Goal: Information Seeking & Learning: Learn about a topic

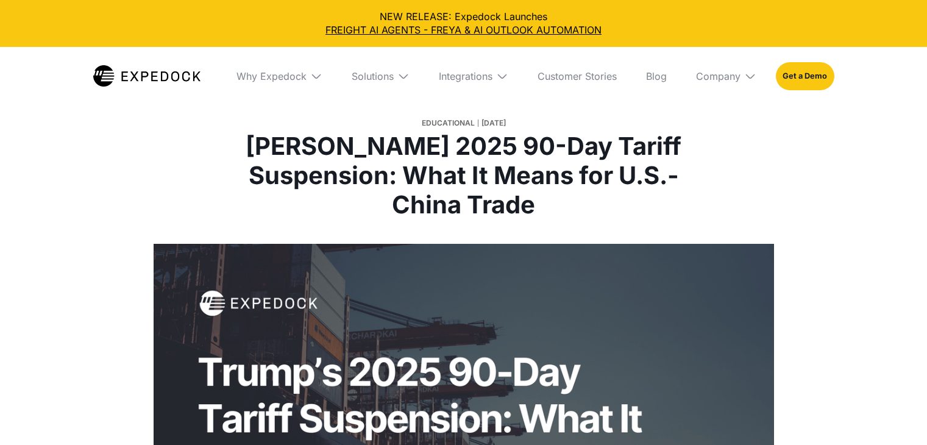
select select
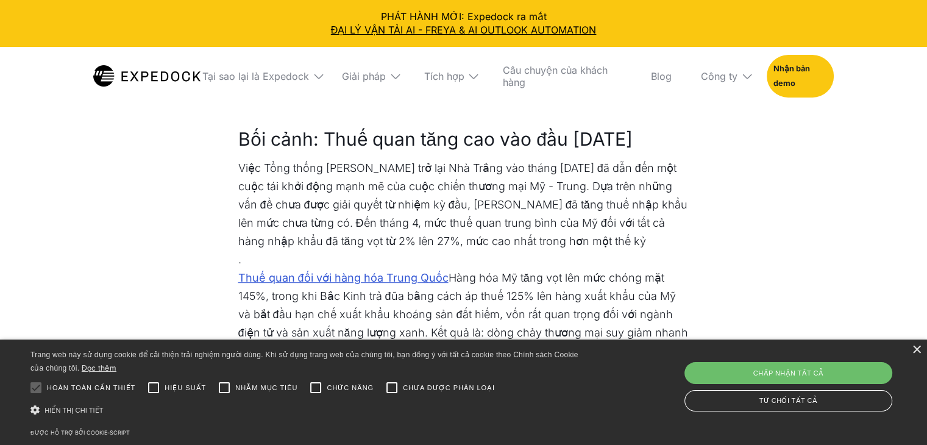
scroll to position [526, 0]
click at [916, 347] on font "×" at bounding box center [916, 348] width 10 height 19
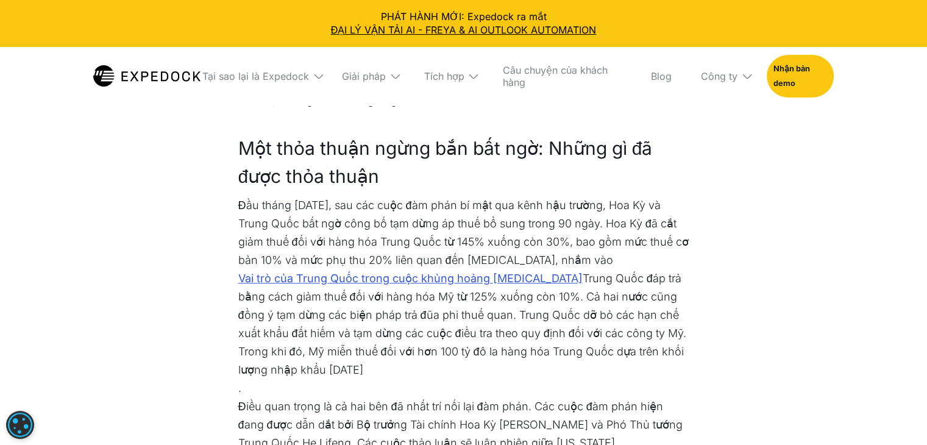
scroll to position [869, 0]
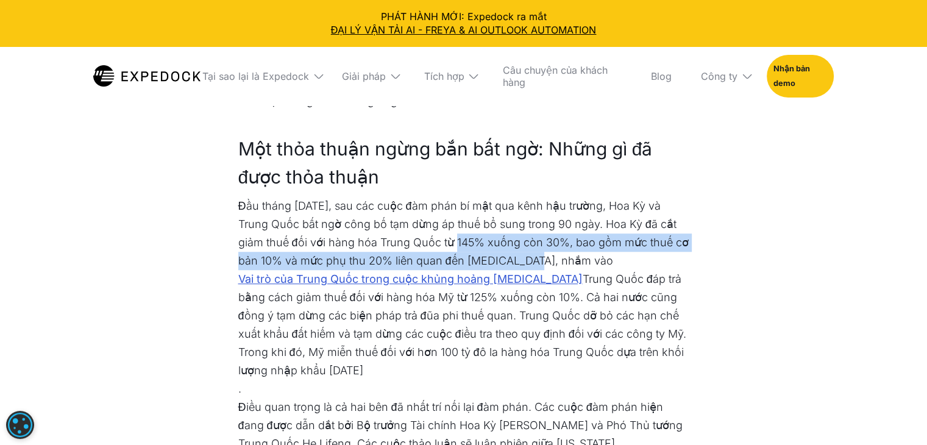
drag, startPoint x: 441, startPoint y: 209, endPoint x: 506, endPoint y: 232, distance: 69.2
click at [506, 232] on font "Đầu tháng [DATE], sau các cuộc đàm phán bí mật qua kênh hậu trường, Hoa Kỳ và T…" at bounding box center [463, 233] width 450 height 68
copy font "từ 145% xuống còn 30%, bao gồm mức thuế cơ bản 10% và mức phụ thu 20% liên quan…"
click at [521, 221] on p "Đầu tháng 5 năm 2025, sau các cuộc đàm phán bí mật qua kênh hậu trường, Hoa Kỳ …" at bounding box center [463, 297] width 451 height 201
drag, startPoint x: 573, startPoint y: 211, endPoint x: 507, endPoint y: 232, distance: 69.6
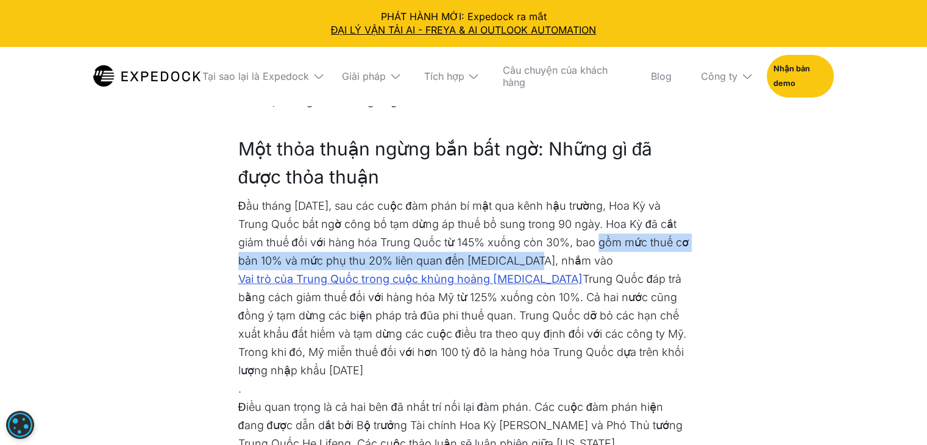
click at [507, 232] on font "Đầu tháng 5 năm 2025, sau các cuộc đàm [PERSON_NAME] bí mật qua [PERSON_NAME] […" at bounding box center [463, 233] width 450 height 68
copy font "bao gồm mức thuế cơ bản 10% và mức phụ thu 20% liên quan đến fentanyl"
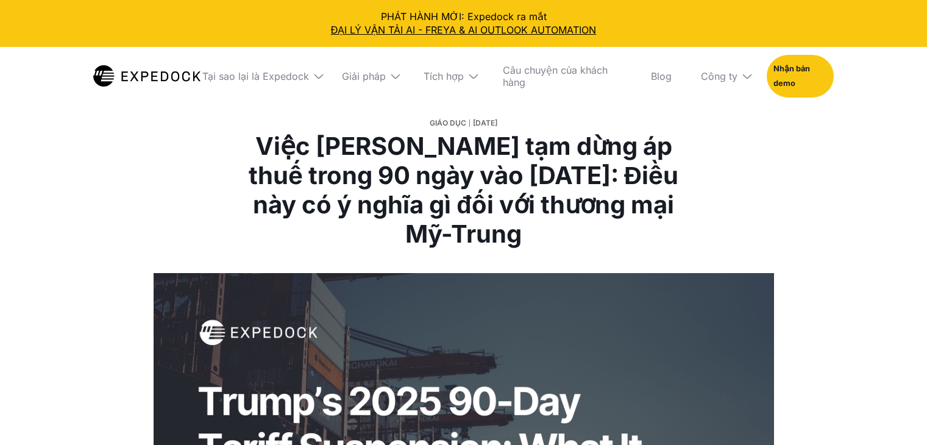
select select
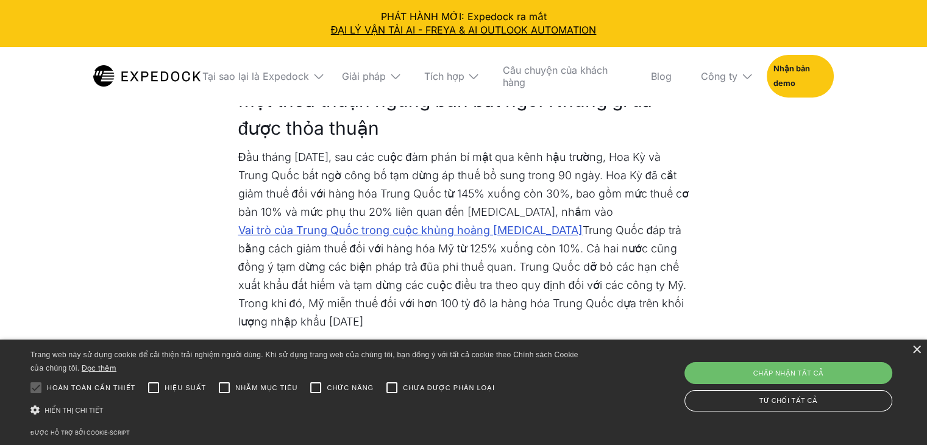
scroll to position [824, 0]
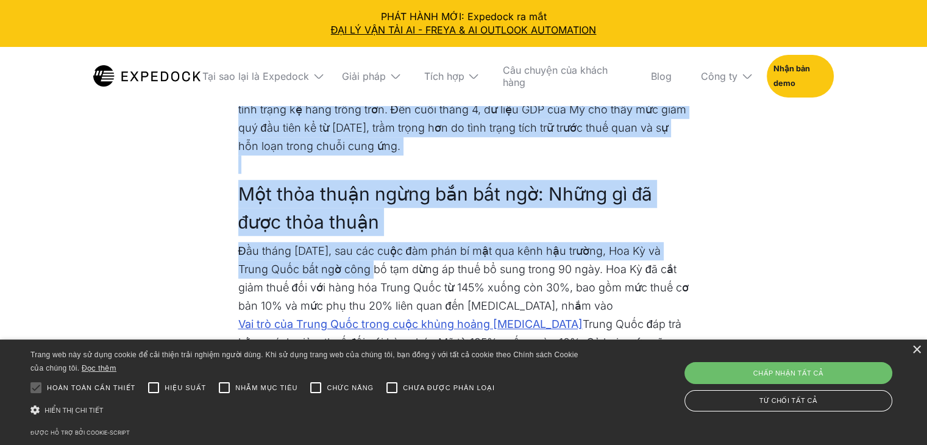
drag, startPoint x: 232, startPoint y: 222, endPoint x: 347, endPoint y: 237, distance: 115.6
click at [347, 244] on font "Đầu tháng [DATE], sau các cuộc đàm phán bí mật qua kênh hậu trường, Hoa Kỳ và T…" at bounding box center [463, 278] width 450 height 68
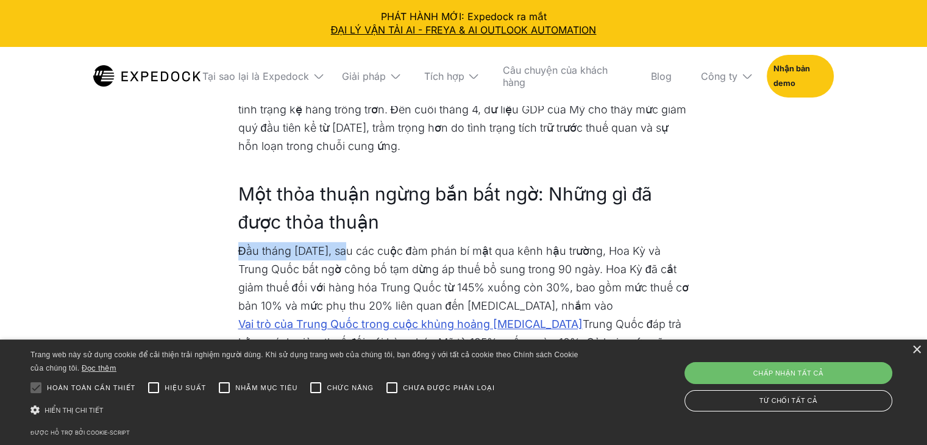
drag, startPoint x: 238, startPoint y: 219, endPoint x: 354, endPoint y: 228, distance: 116.7
click at [354, 242] on p "Đầu tháng [DATE], sau các cuộc đàm phán bí mật qua kênh hậu trường, Hoa Kỳ và T…" at bounding box center [463, 342] width 451 height 201
copy font "Đầu tháng [DATE]"
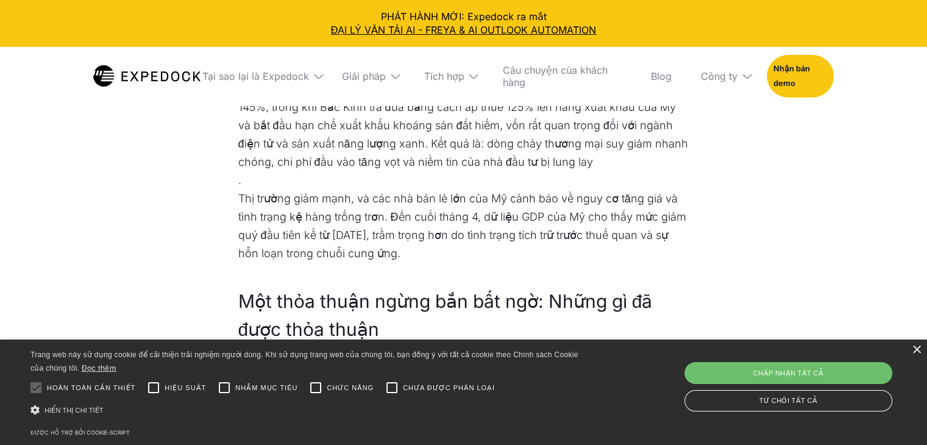
scroll to position [717, 0]
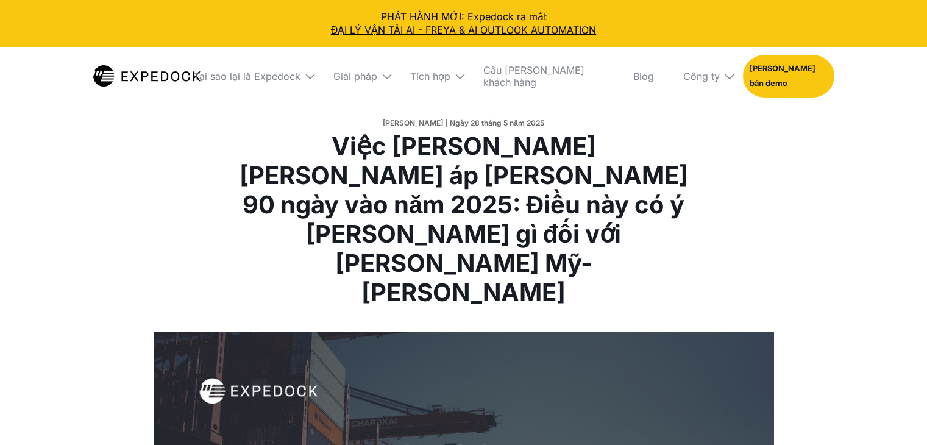
select select
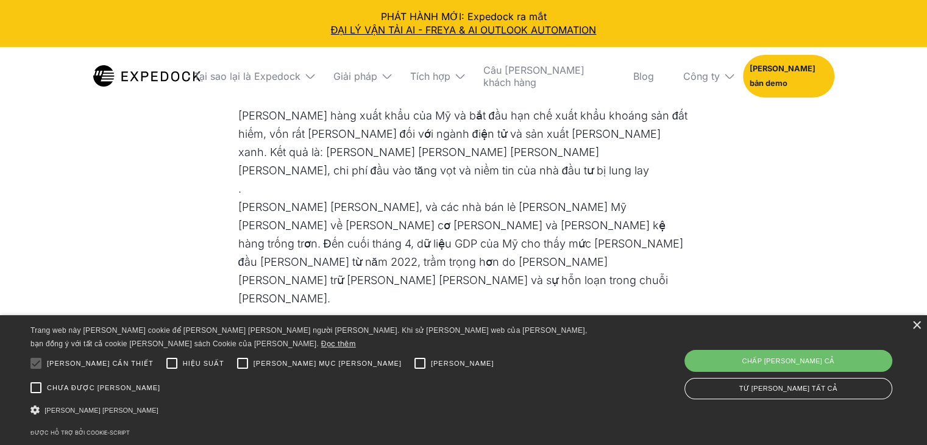
scroll to position [894, 0]
